Goal: Task Accomplishment & Management: Manage account settings

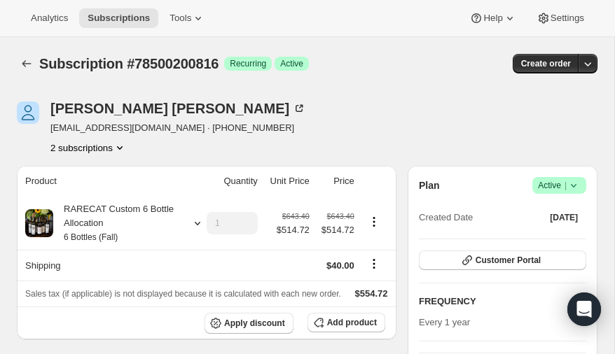
scroll to position [89, 0]
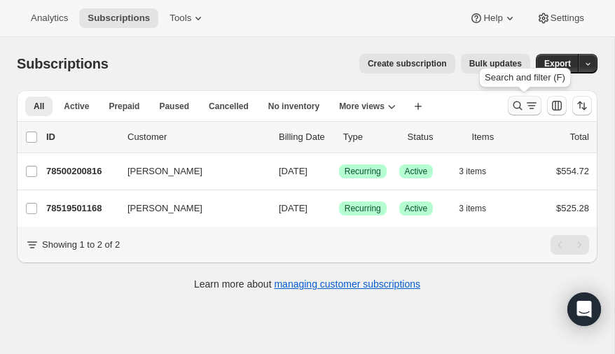
click at [518, 104] on icon "Search and filter results" at bounding box center [518, 106] width 14 height 14
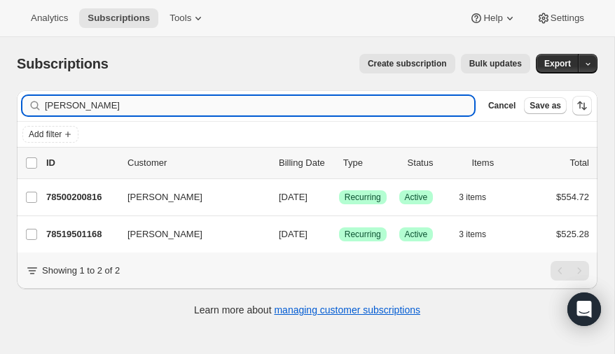
click at [169, 104] on input "smitherman" at bounding box center [259, 106] width 429 height 20
type input "s"
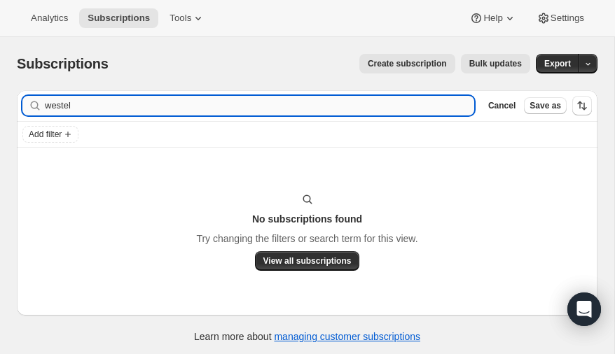
click at [141, 106] on input "westel" at bounding box center [259, 106] width 429 height 20
type input "w"
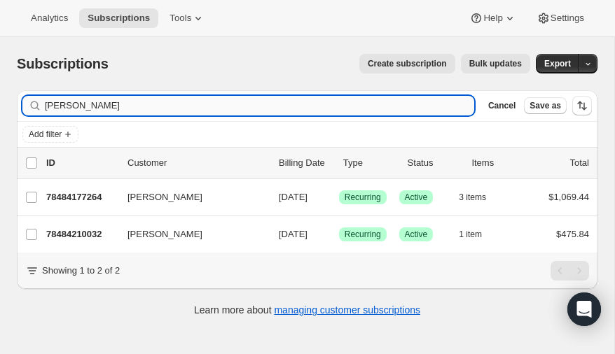
click at [120, 109] on input "malcolm" at bounding box center [259, 106] width 429 height 20
type input "m"
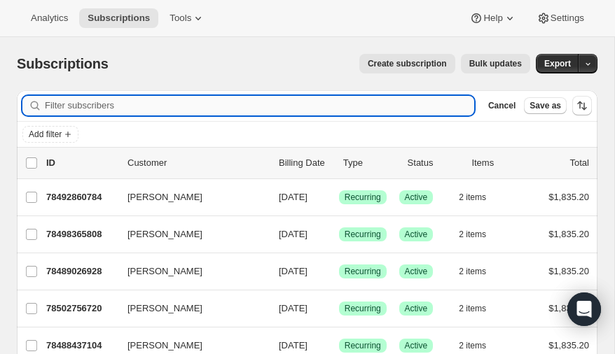
click at [118, 108] on input "Filter subscribers" at bounding box center [259, 106] width 429 height 20
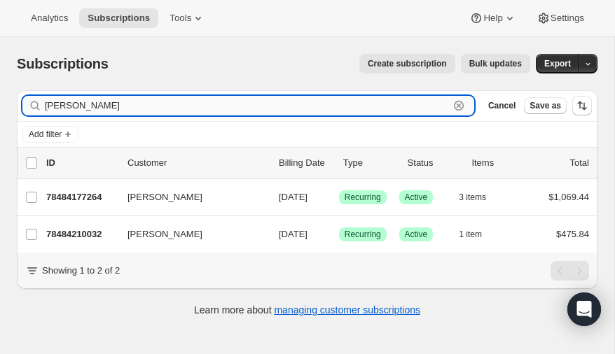
click at [99, 109] on input "malcolm" at bounding box center [247, 106] width 404 height 20
type input "m"
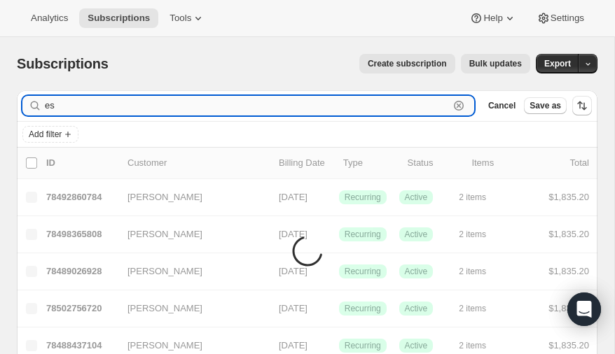
type input "e"
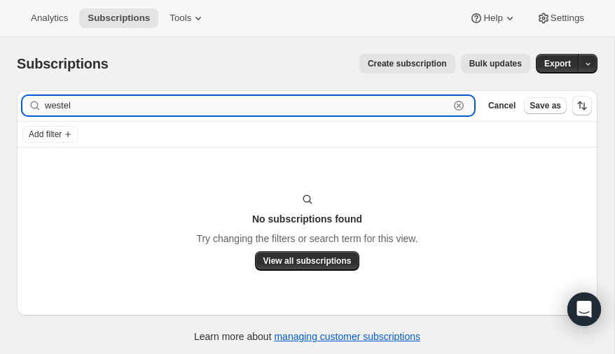
click at [83, 107] on input "westel" at bounding box center [247, 106] width 404 height 20
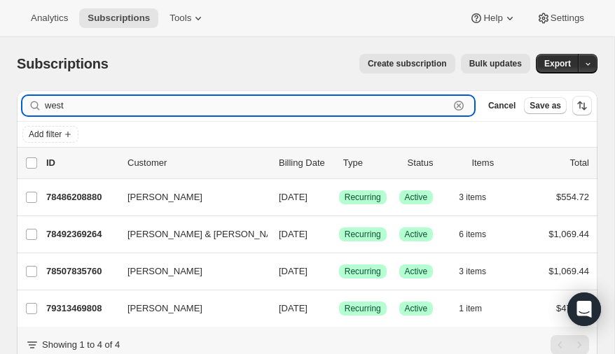
click at [81, 105] on input "west" at bounding box center [247, 106] width 404 height 20
type input "w"
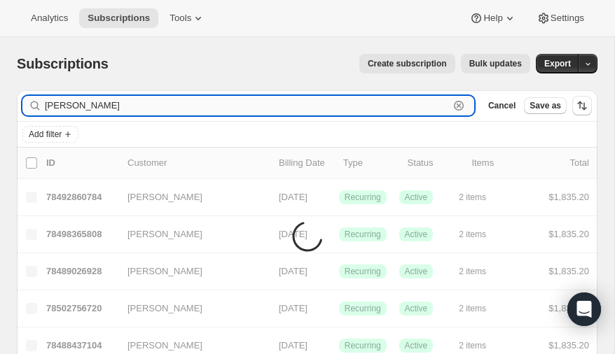
type input "malcom"
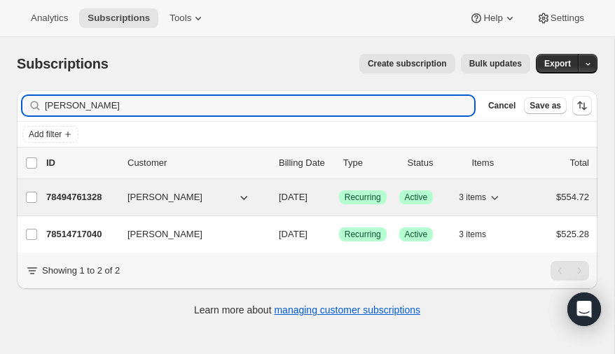
click at [79, 191] on p "78494761328" at bounding box center [81, 198] width 70 height 14
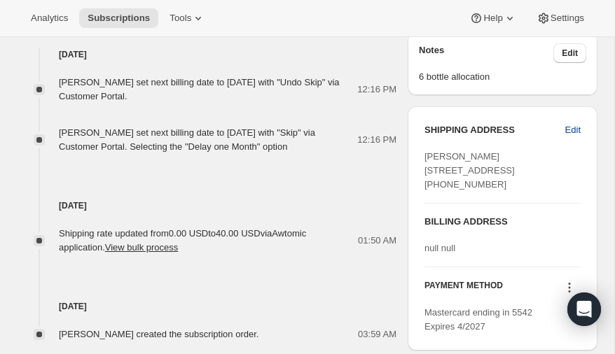
scroll to position [532, 0]
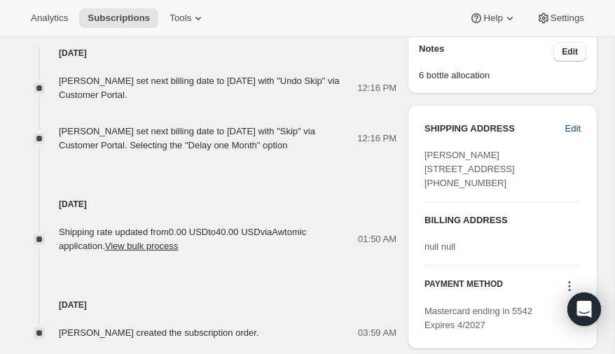
click at [573, 128] on span "Edit" at bounding box center [572, 129] width 15 height 14
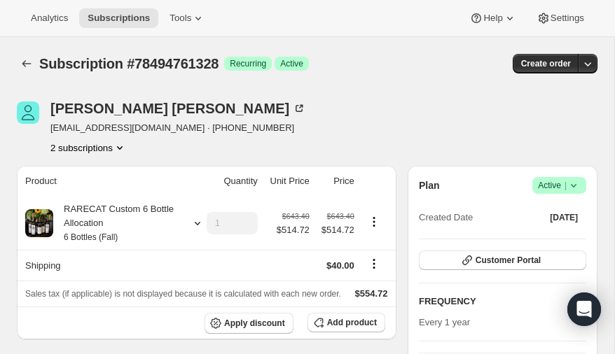
select select "[GEOGRAPHIC_DATA]"
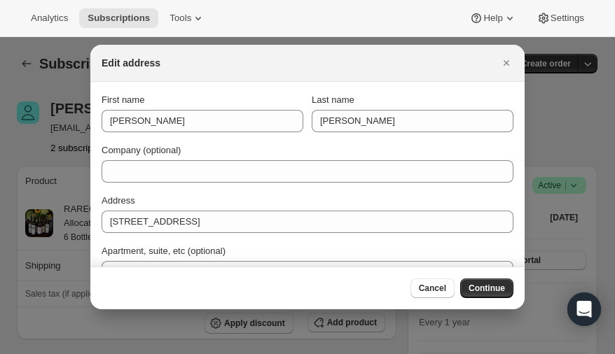
scroll to position [532, 0]
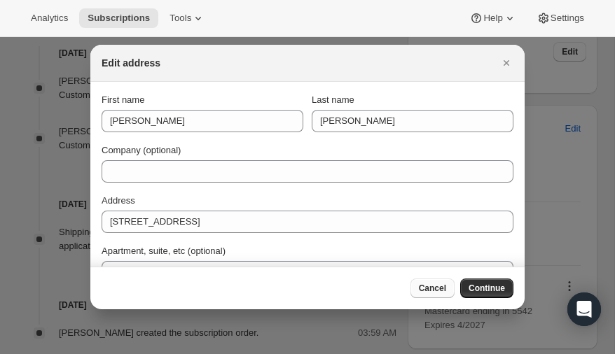
click at [429, 291] on span "Cancel" at bounding box center [432, 288] width 27 height 11
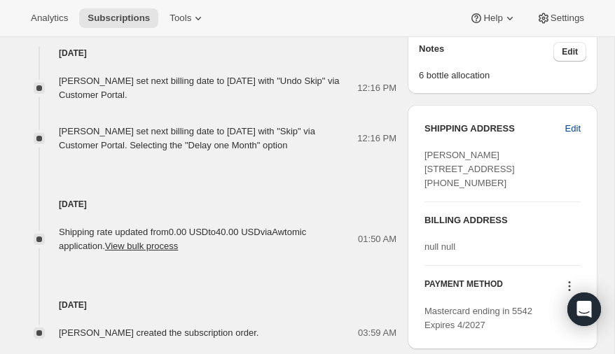
click at [569, 125] on span "Edit" at bounding box center [572, 129] width 15 height 14
select select "[GEOGRAPHIC_DATA]"
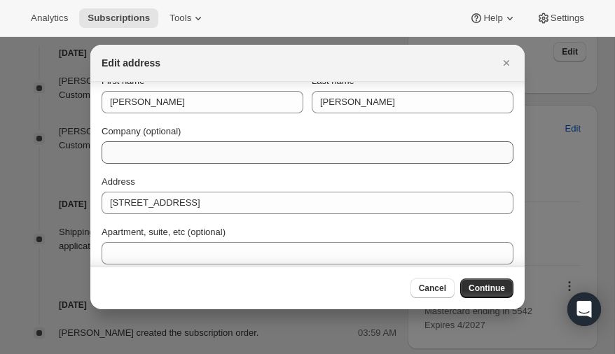
scroll to position [0, 0]
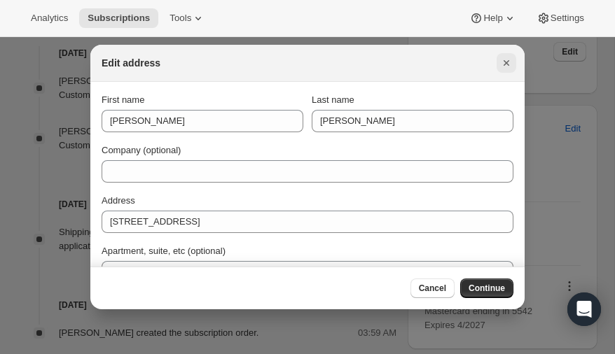
click at [506, 58] on icon "Close" at bounding box center [506, 63] width 14 height 14
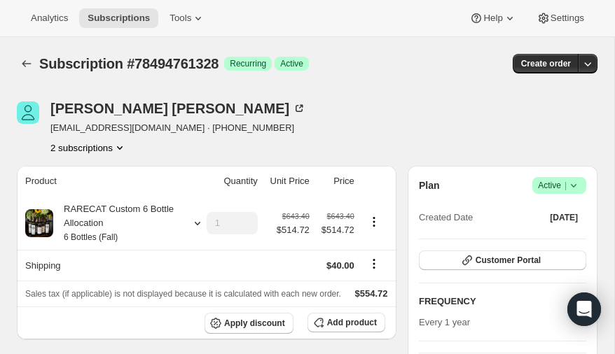
scroll to position [532, 0]
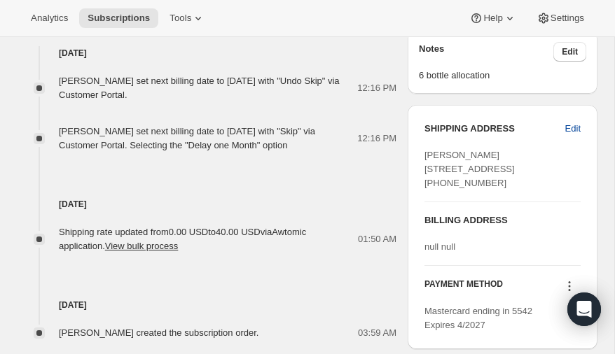
click at [574, 126] on span "Edit" at bounding box center [572, 129] width 15 height 14
select select "[GEOGRAPHIC_DATA]"
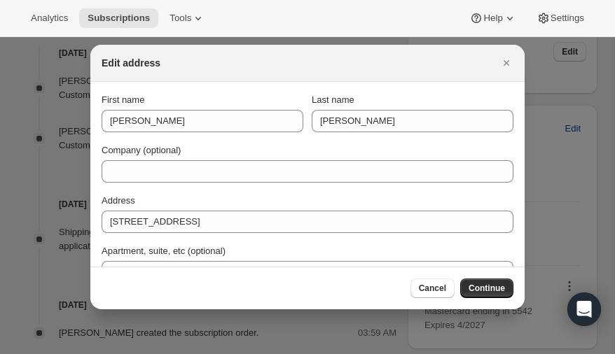
scroll to position [0, 0]
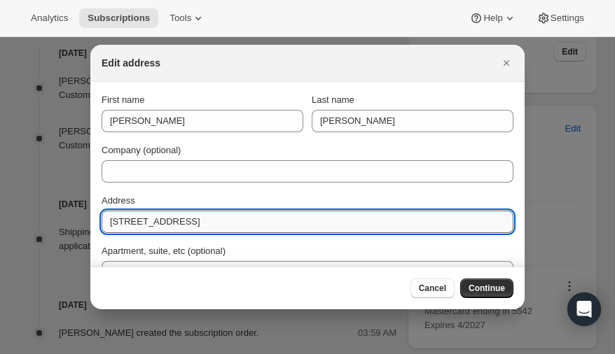
click at [207, 221] on input "3724 Autumn Drive" at bounding box center [308, 222] width 412 height 22
type input "3"
click at [185, 222] on input "Address" at bounding box center [308, 222] width 412 height 22
paste input "2477 Forest Park Blvd., Fort Worth, Texas 76110"
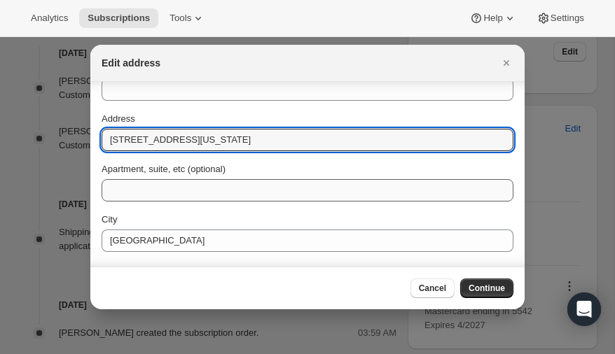
scroll to position [93, 0]
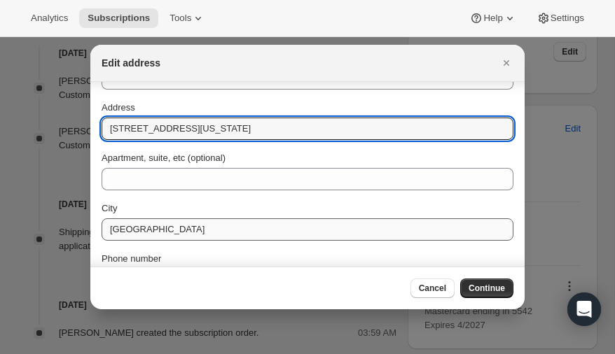
type input "2477 Forest Park Blvd., Fort Worth, Texas 76110"
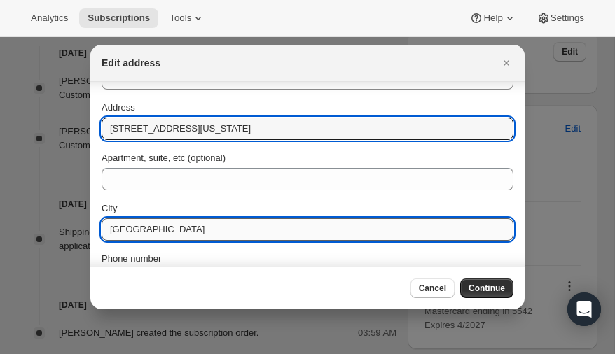
click at [175, 232] on input "[GEOGRAPHIC_DATA]" at bounding box center [308, 230] width 412 height 22
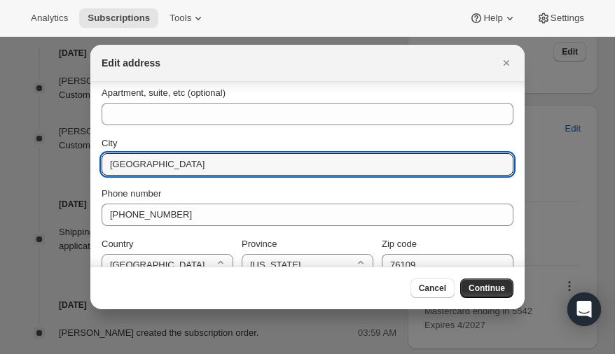
scroll to position [178, 0]
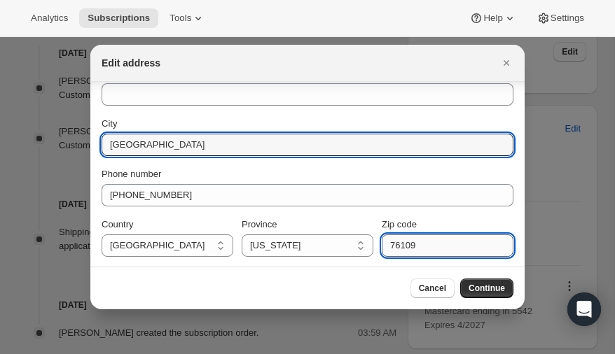
click at [438, 244] on input "76109" at bounding box center [448, 246] width 132 height 22
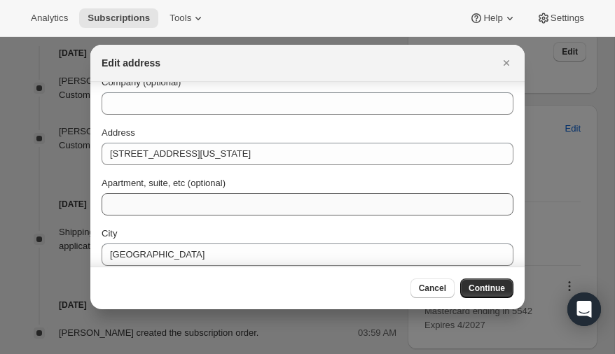
scroll to position [69, 0]
type input "76110"
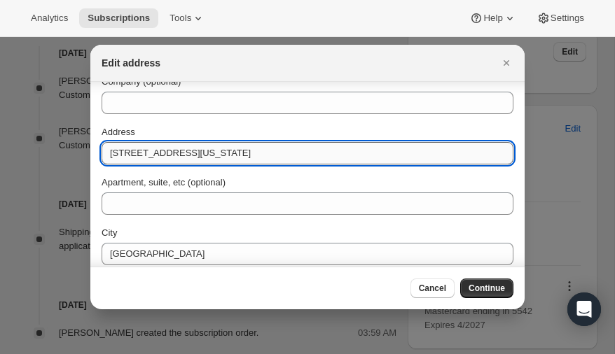
click at [327, 155] on input "2477 Forest Park Blvd., Fort Worth, Texas 76110" at bounding box center [308, 153] width 412 height 22
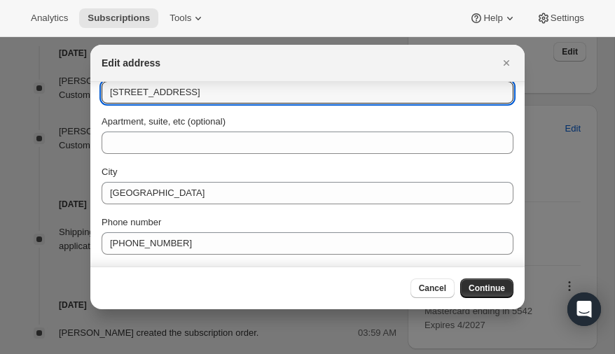
scroll to position [178, 0]
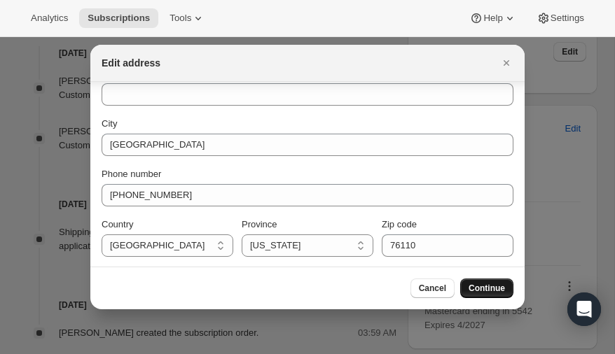
type input "2477 Forest Park Blvd."
click at [482, 291] on span "Continue" at bounding box center [487, 288] width 36 height 11
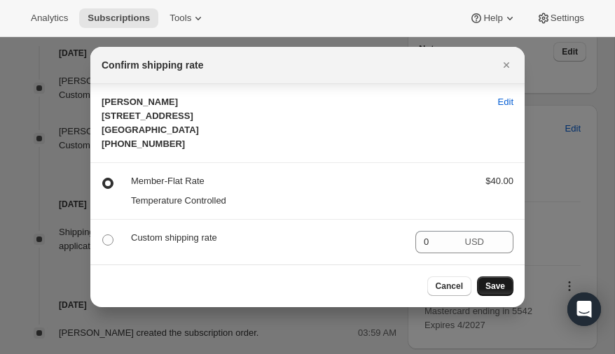
click at [499, 287] on span "Save" at bounding box center [495, 286] width 20 height 11
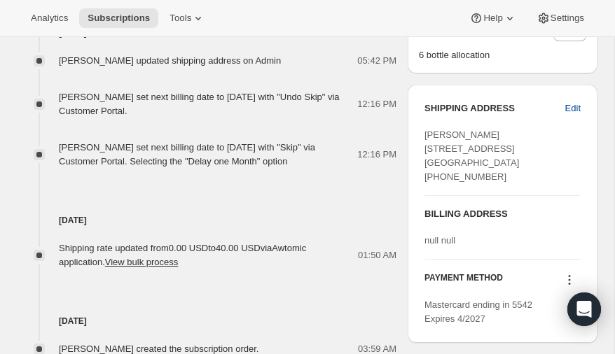
scroll to position [616, 0]
click at [574, 106] on span "Edit" at bounding box center [572, 109] width 15 height 14
select select "[GEOGRAPHIC_DATA]"
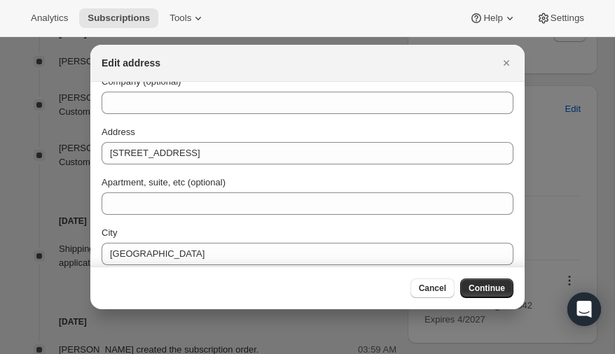
scroll to position [0, 0]
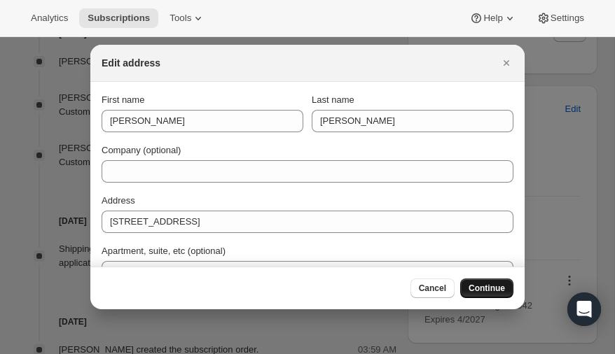
click at [485, 289] on span "Continue" at bounding box center [487, 288] width 36 height 11
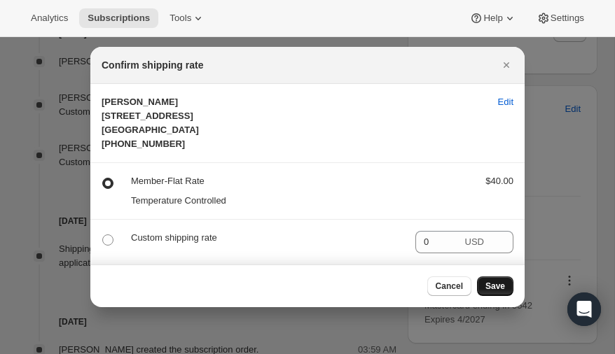
click at [499, 288] on span "Save" at bounding box center [495, 286] width 20 height 11
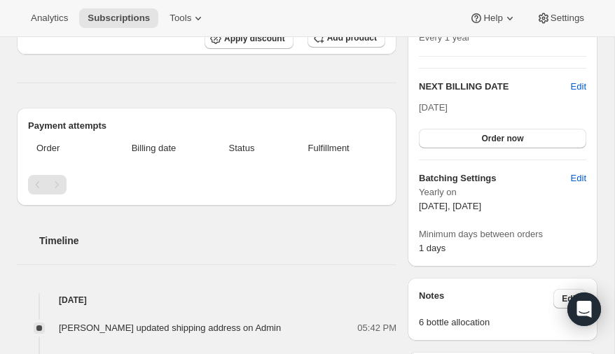
scroll to position [338, 0]
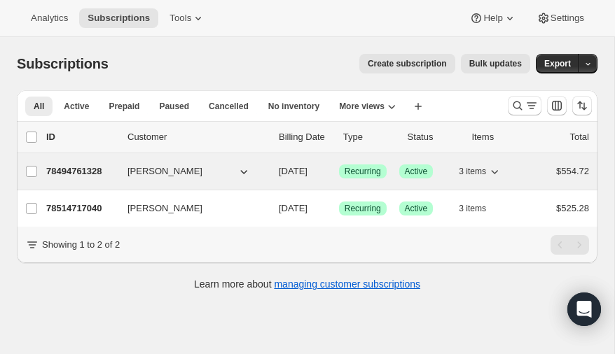
click at [67, 170] on p "78494761328" at bounding box center [81, 172] width 70 height 14
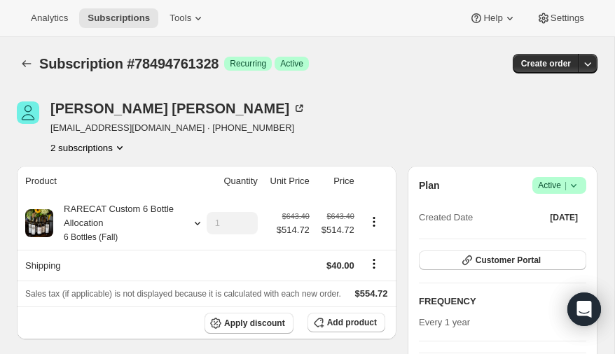
click at [121, 144] on icon "Product actions" at bounding box center [120, 148] width 14 height 14
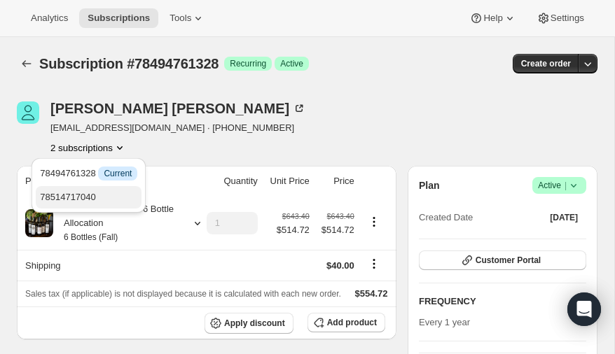
click at [86, 195] on span "78514717040" at bounding box center [68, 197] width 56 height 11
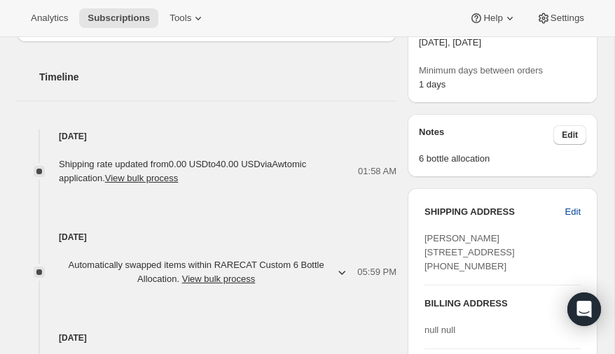
scroll to position [449, 0]
click at [576, 209] on span "Edit" at bounding box center [572, 212] width 15 height 14
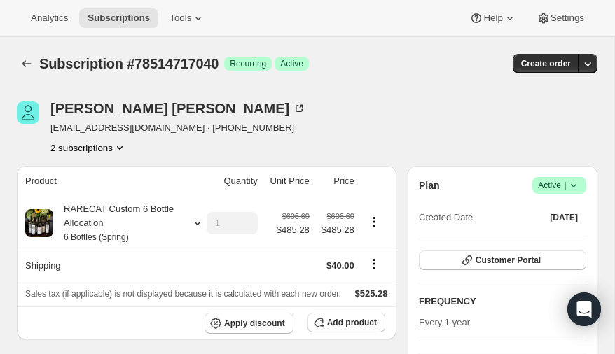
select select "[GEOGRAPHIC_DATA]"
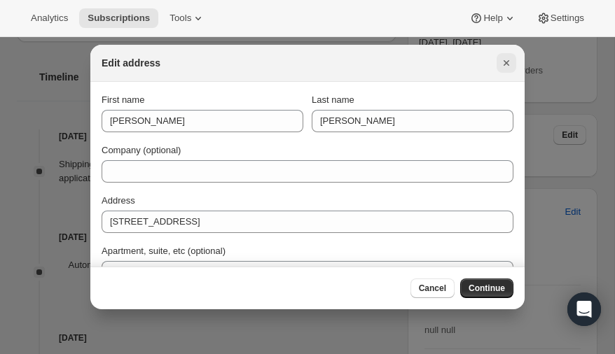
click at [504, 60] on icon "Close" at bounding box center [507, 63] width 6 height 6
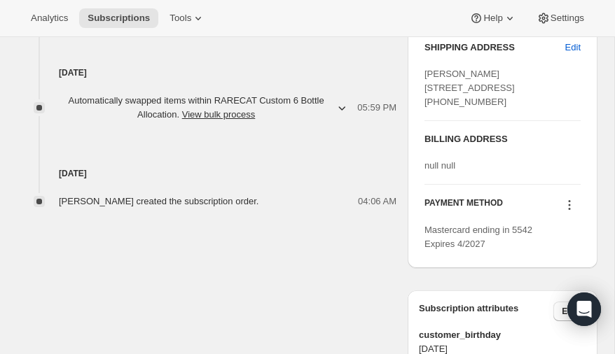
scroll to position [616, 0]
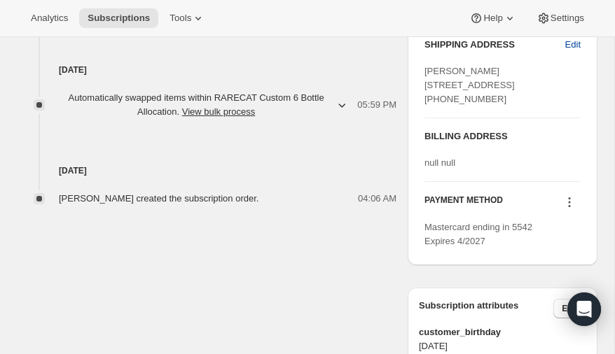
click at [572, 44] on span "Edit" at bounding box center [572, 45] width 15 height 14
select select "[GEOGRAPHIC_DATA]"
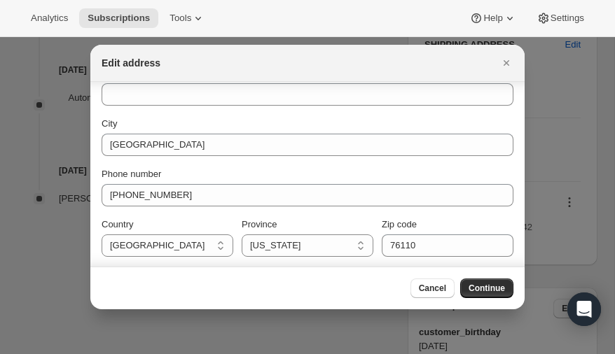
scroll to position [0, 0]
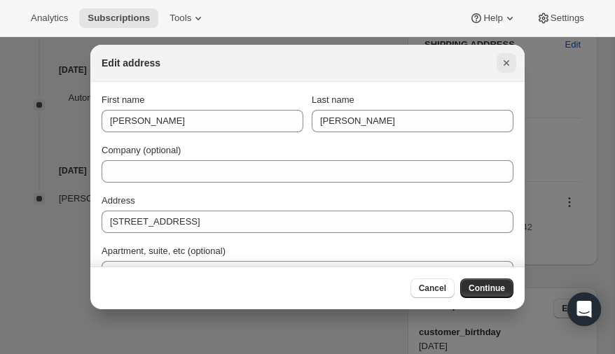
click at [504, 62] on icon "Close" at bounding box center [506, 63] width 14 height 14
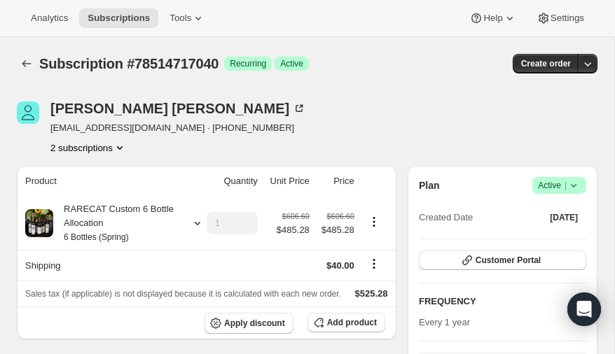
click at [119, 144] on icon "Product actions" at bounding box center [120, 148] width 14 height 14
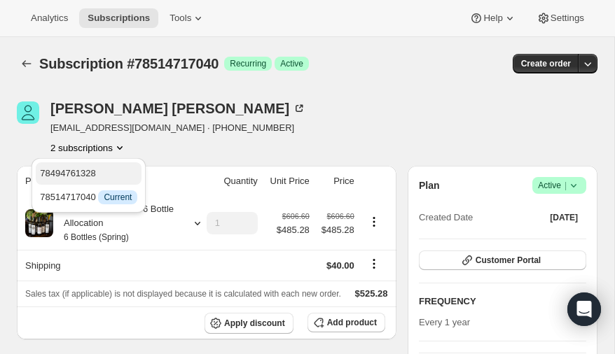
click at [86, 175] on span "78494761328" at bounding box center [68, 173] width 56 height 11
